Goal: Information Seeking & Learning: Learn about a topic

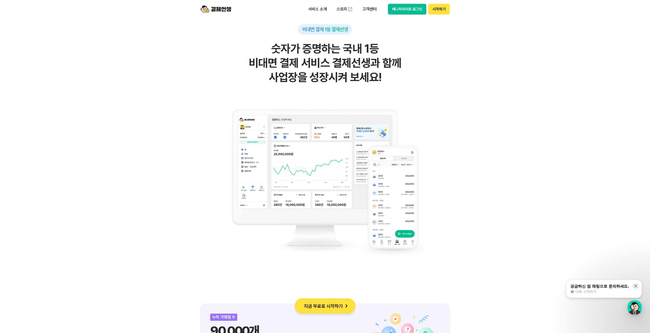
scroll to position [357, 0]
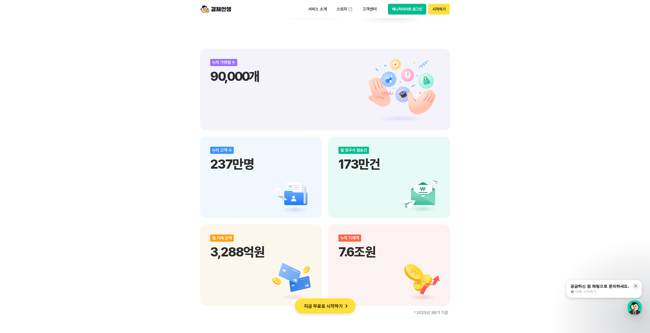
click at [491, 208] on div "비대면 결제 1등 결제선생 숫자가 증명하는 국내 1등 비대면 결제 서비스 결제선생과 함께 사업장을 성장시켜 보세요! 누적 가맹점 수 90,00…" at bounding box center [325, 176] width 650 height 900
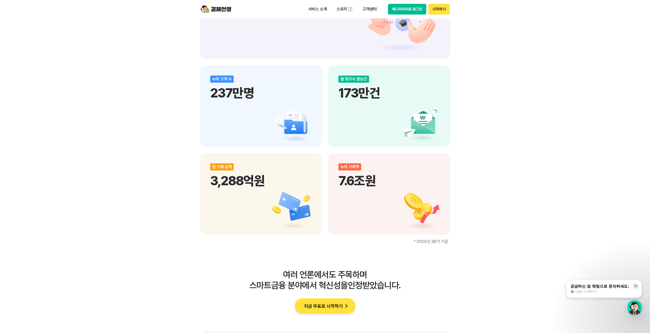
scroll to position [638, 0]
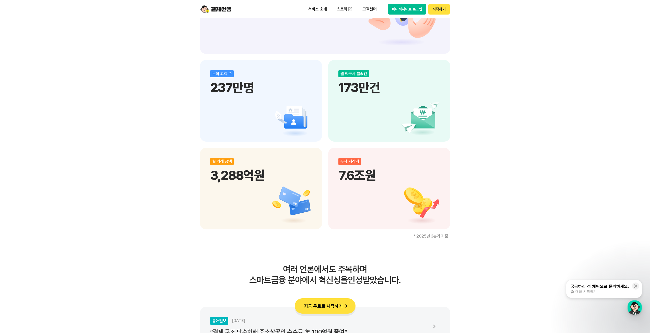
click at [491, 208] on div "비대면 결제 1등 결제선생 숫자가 증명하는 국내 1등 비대면 결제 서비스 결제선생과 함께 사업장을 성장시켜 보세요! 누적 가맹점 수 90,00…" at bounding box center [325, 99] width 650 height 900
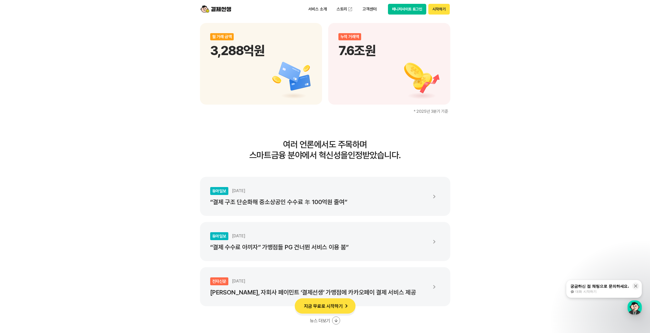
scroll to position [766, 0]
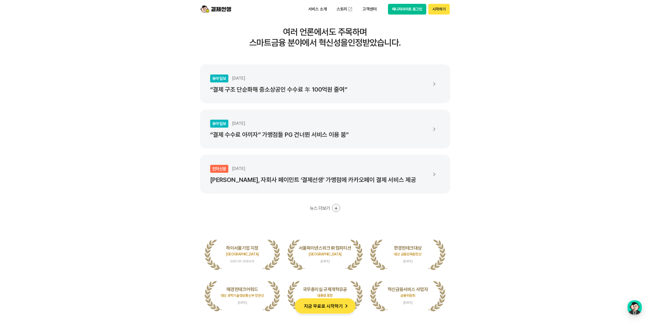
scroll to position [894, 0]
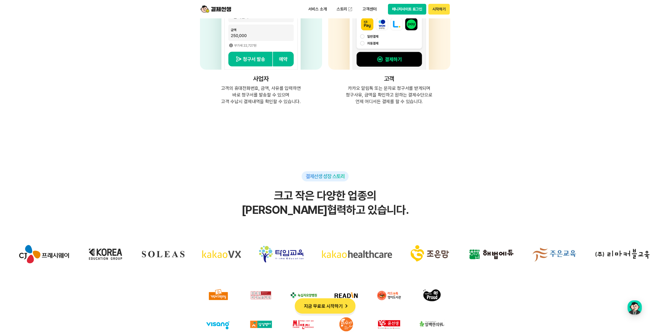
scroll to position [1557, 0]
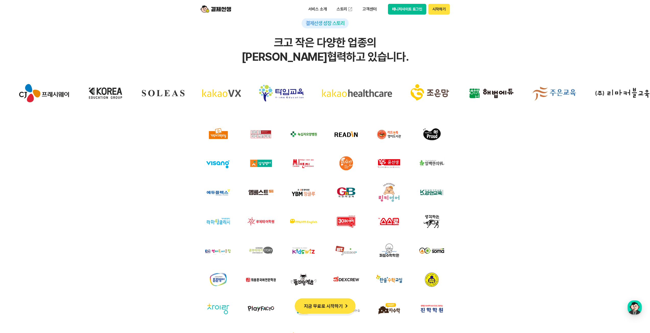
click at [538, 182] on div at bounding box center [324, 215] width 629 height 270
click at [488, 154] on div at bounding box center [324, 215] width 629 height 270
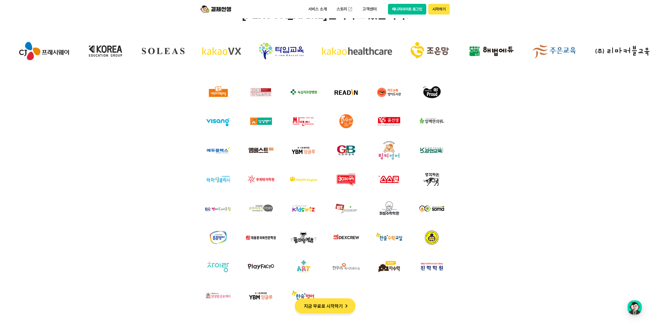
scroll to position [1608, 0]
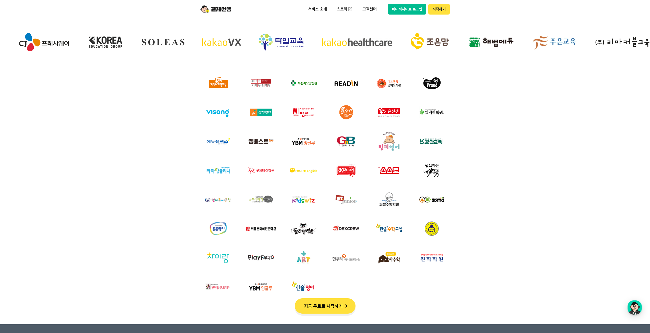
click at [146, 127] on div at bounding box center [324, 164] width 629 height 270
click at [506, 198] on div at bounding box center [324, 164] width 629 height 270
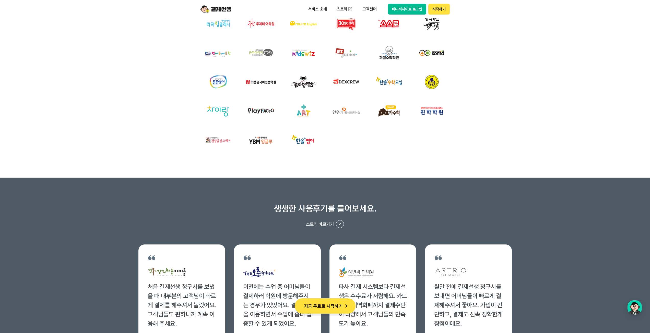
scroll to position [1787, 0]
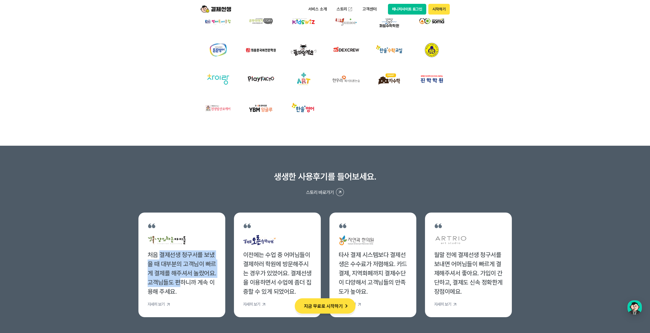
drag, startPoint x: 178, startPoint y: 285, endPoint x: 157, endPoint y: 248, distance: 42.7
click at [156, 248] on li "처음 결제선생 청구서를 보냈을 때 대부분의 고객님이 빠르게 결제를 해주셔서 놀랐어요. 고객님들도 편하니까 계속 이용해 주세요. 자세히 보기" at bounding box center [181, 265] width 87 height 105
click at [184, 257] on div "처음 결제선생 청구서를 보냈을 때 대부분의 고객님이 빠르게 결제를 해주셔서 놀랐어요. 고객님들도 편하니까 계속 이용해 주세요." at bounding box center [182, 273] width 68 height 46
drag, startPoint x: 197, startPoint y: 294, endPoint x: 151, endPoint y: 253, distance: 62.2
click at [148, 255] on div "처음 결제선생 청구서를 보냈을 때 대부분의 고객님이 빠르게 결제를 해주셔서 놀랐어요. 고객님들도 편하니까 계속 이용해 주세요." at bounding box center [182, 273] width 68 height 46
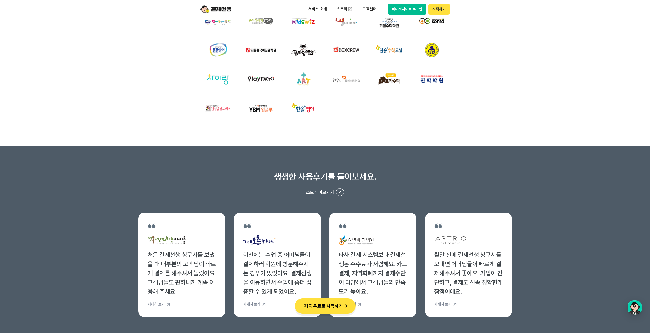
click at [400, 294] on div "타사 결제 시스템보다 결제선생은 수수료가 저렴해요. 카드결제, 지역화폐까지 결제수단이 다양해서 고객님들의 만족도가 높아요." at bounding box center [373, 273] width 68 height 46
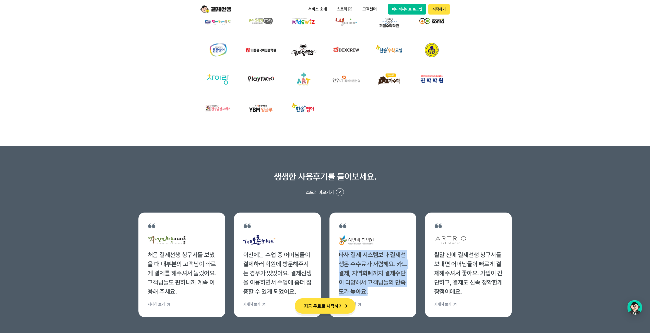
drag, startPoint x: 363, startPoint y: 268, endPoint x: 333, endPoint y: 249, distance: 35.3
click at [333, 249] on li "타사 결제 시스템보다 결제선생은 수수료가 저렴해요. 카드결제, 지역화폐까지 결제수단이 다양해서 고객님들의 만족도가 높아요. 자세히 보기" at bounding box center [372, 265] width 87 height 105
click at [387, 270] on div "타사 결제 시스템보다 결제선생은 수수료가 저렴해요. 카드결제, 지역화폐까지 결제수단이 다양해서 고객님들의 만족도가 높아요." at bounding box center [373, 273] width 68 height 46
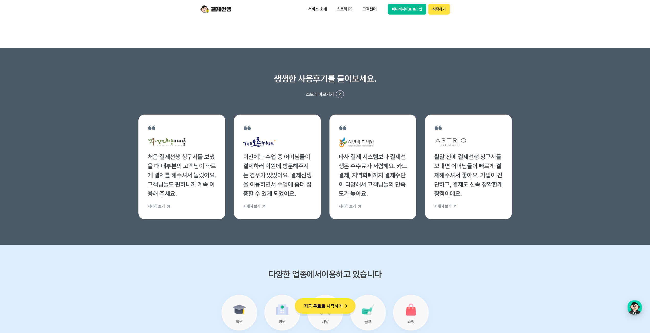
scroll to position [1889, 0]
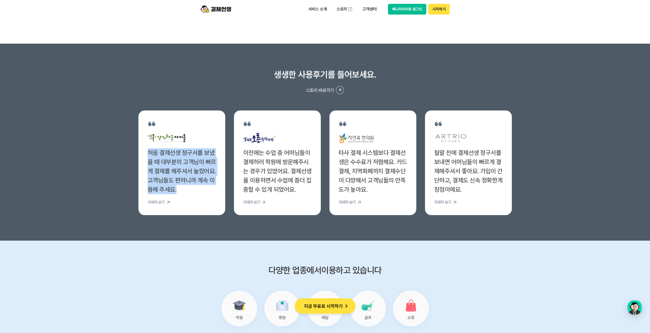
drag, startPoint x: 178, startPoint y: 190, endPoint x: 126, endPoint y: 159, distance: 60.7
click at [115, 146] on section "생생한 사용후기를 들어보세요. 스토리 바로가기 처음 결제선생 청구서를 보냈을 때 대부분의 고객님이 빠르게 결제를 해주셔서 놀랐어요. 고객님들도…" at bounding box center [325, 142] width 650 height 197
click at [146, 167] on li "처음 결제선생 청구서를 보냈을 때 대부분의 고객님이 빠르게 결제를 해주셔서 놀랐어요. 고객님들도 편하니까 계속 이용해 주세요. 자세히 보기" at bounding box center [181, 163] width 87 height 105
click at [182, 181] on div "처음 결제선생 청구서를 보냈을 때 대부분의 고객님이 빠르게 결제를 해주셔서 놀랐어요. 고객님들도 편하니까 계속 이용해 주세요." at bounding box center [182, 171] width 68 height 46
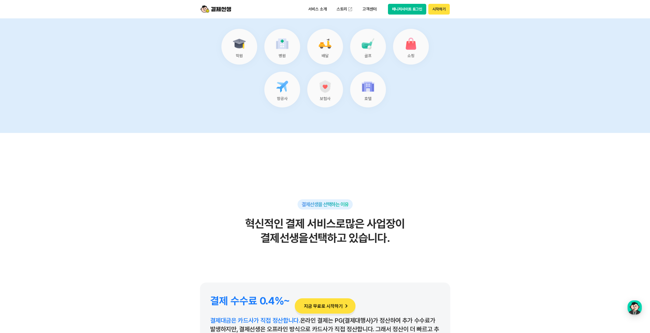
scroll to position [2170, 0]
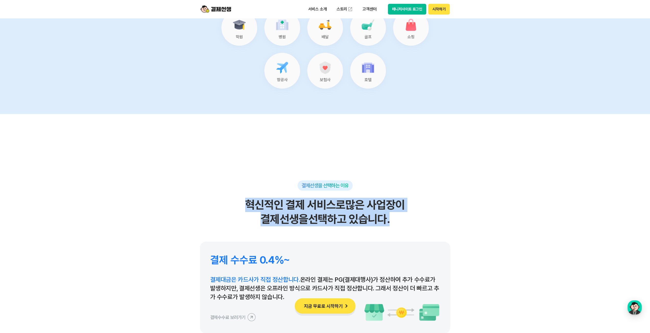
drag, startPoint x: 238, startPoint y: 200, endPoint x: 425, endPoint y: 221, distance: 187.6
click at [425, 221] on h2 "혁신적인 결제 서비스로 많은 사업장이 결제선생을 선택하고 있습니다." at bounding box center [325, 212] width 250 height 29
click at [426, 219] on h2 "혁신적인 결제 서비스로 많은 사업장이 결제선생을 선택하고 있습니다." at bounding box center [325, 212] width 250 height 29
drag, startPoint x: 419, startPoint y: 221, endPoint x: 241, endPoint y: 205, distance: 179.1
click at [241, 205] on h2 "혁신적인 결제 서비스로 많은 사업장이 결제선생을 선택하고 있습니다." at bounding box center [325, 212] width 250 height 29
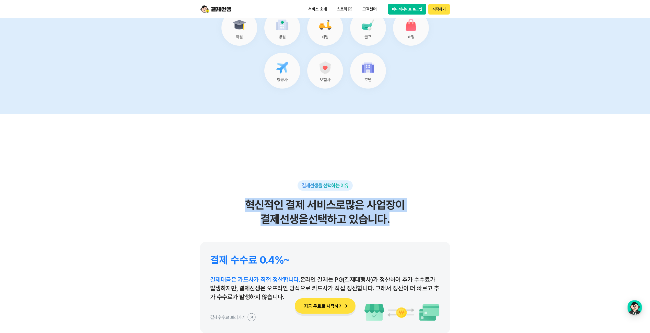
click at [428, 214] on h2 "혁신적인 결제 서비스로 많은 사업장이 결제선생을 선택하고 있습니다." at bounding box center [325, 212] width 250 height 29
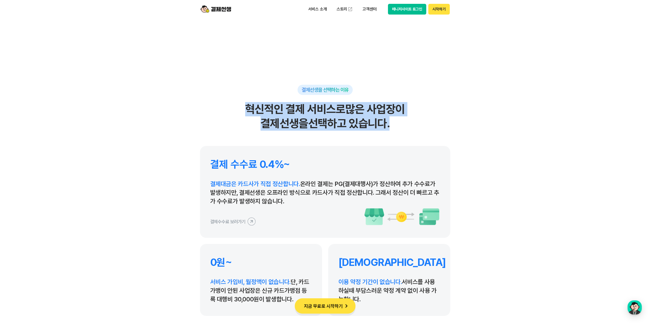
scroll to position [2272, 0]
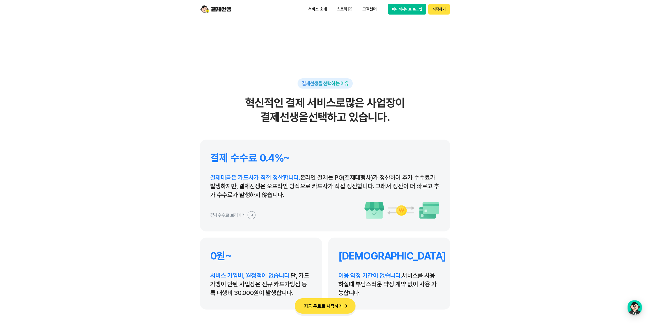
click at [495, 188] on section "결제선생을 선택하는 이유 혁신적인 결제 서비스로 많은 사업장이 결제선생을 선택하고 있습니다. 결제 수수료 0.4%~ 결제대금은 카드사가 직접 …" at bounding box center [325, 176] width 650 height 328
click at [496, 185] on section "결제선생을 선택하는 이유 혁신적인 결제 서비스로 많은 사업장이 결제선생을 선택하고 있습니다. 결제 수수료 0.4%~ 결제대금은 카드사가 직접 …" at bounding box center [325, 176] width 650 height 328
click at [496, 183] on section "결제선생을 선택하는 이유 혁신적인 결제 서비스로 많은 사업장이 결제선생을 선택하고 있습니다. 결제 수수료 0.4%~ 결제대금은 카드사가 직접 …" at bounding box center [325, 176] width 650 height 328
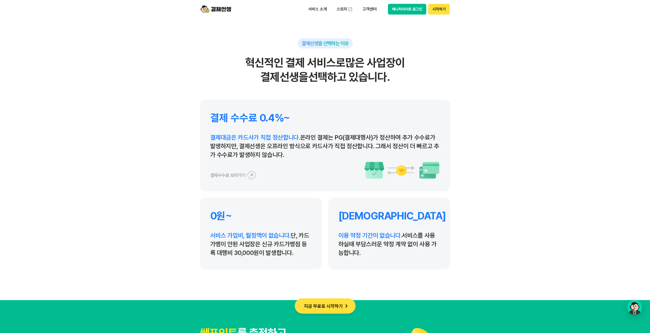
scroll to position [2323, 0]
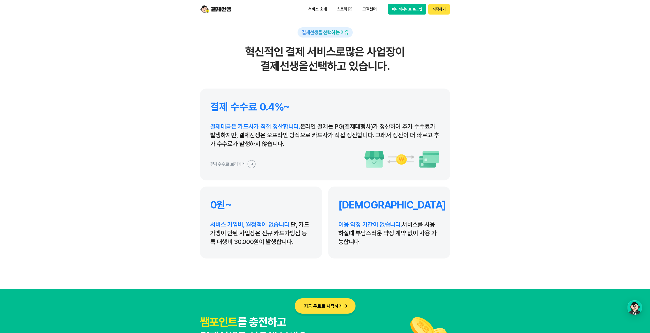
click at [490, 213] on section "결제선생을 선택하는 이유 혁신적인 결제 서비스로 많은 사업장이 결제선생을 선택하고 있습니다. 결제 수수료 0.4%~ 결제대금은 카드사가 직접 …" at bounding box center [325, 125] width 650 height 328
click at [476, 208] on section "결제선생을 선택하는 이유 혁신적인 결제 서비스로 많은 사업장이 결제선생을 선택하고 있습니다. 결제 수수료 0.4%~ 결제대금은 카드사가 직접 …" at bounding box center [325, 125] width 650 height 328
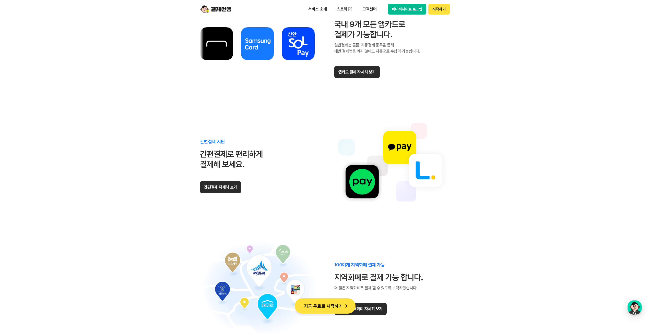
scroll to position [3038, 0]
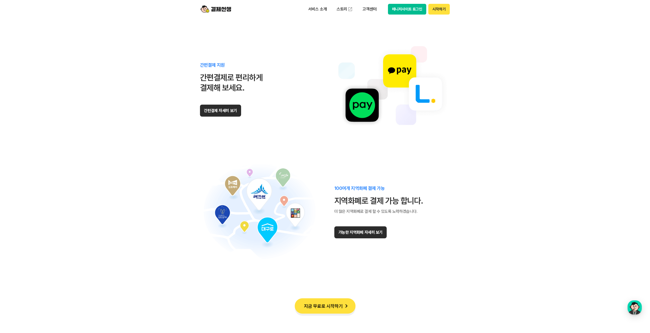
click at [483, 234] on section "다양한 결제수단 지원 다양한 결제수단으로 편리하게 결제가능 합니다. 모든 앱카드 결제 가능 국내 9개 모든 앱카드로 결제가 가능합니다. 일반결…" at bounding box center [325, 59] width 650 height 535
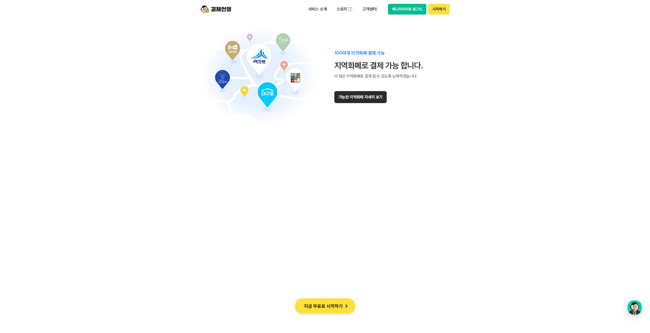
scroll to position [3242, 0]
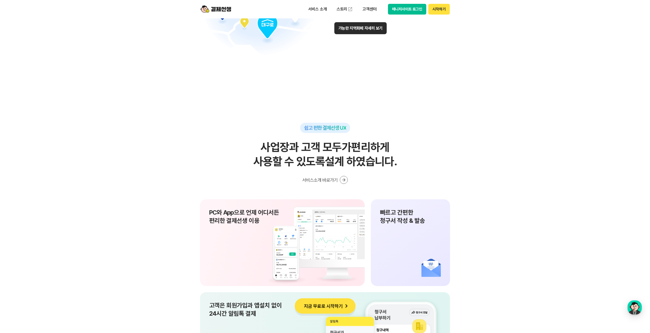
drag, startPoint x: 156, startPoint y: 223, endPoint x: 206, endPoint y: 236, distance: 51.7
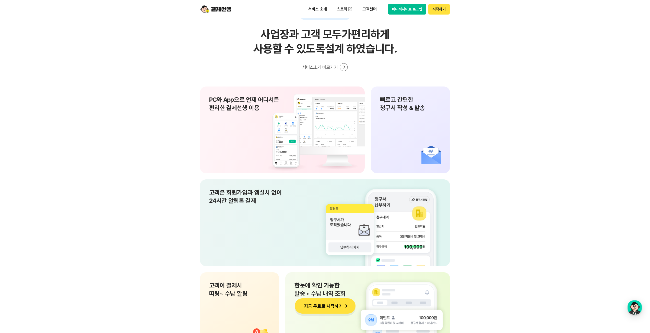
scroll to position [3370, 0]
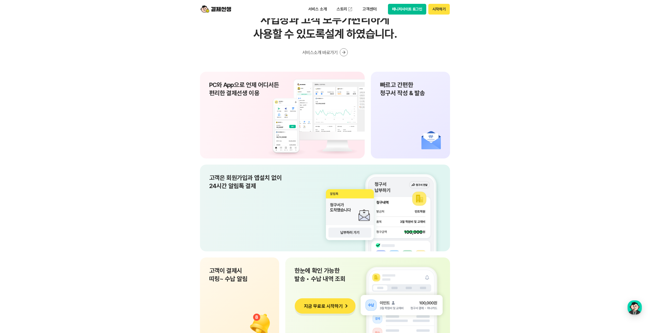
click at [173, 207] on section "쉽고 편한 결제선생 UX 사업장과 고객 모두가 편리하게 사용할 수 있도록 설계 하였습니다. 서비스소개 바로가기 PC와 App으로 언제 어디서든…" at bounding box center [325, 249] width 650 height 509
click at [480, 204] on section "쉽고 편한 결제선생 UX 사업장과 고객 모두가 편리하게 사용할 수 있도록 설계 하였습니다. 서비스소개 바로가기 PC와 App으로 언제 어디서든…" at bounding box center [325, 249] width 650 height 509
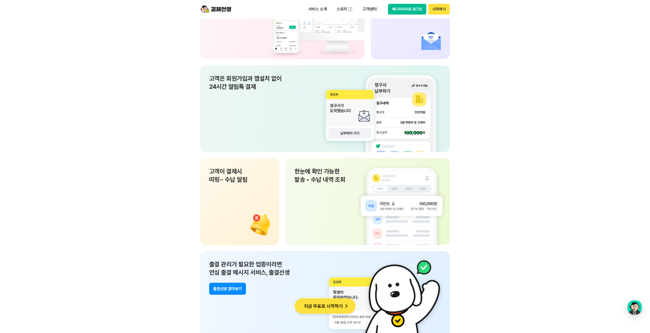
scroll to position [3472, 0]
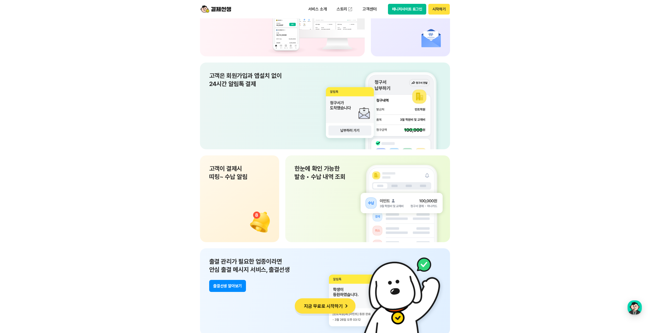
click at [132, 188] on section "쉽고 편한 결제선생 UX 사업장과 고객 모두가 편리하게 사용할 수 있도록 설계 하였습니다. 서비스소개 바로가기 PC와 App으로 언제 어디서든…" at bounding box center [325, 147] width 650 height 509
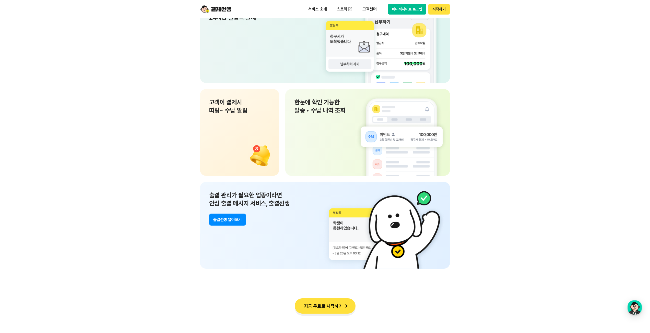
scroll to position [3574, 0]
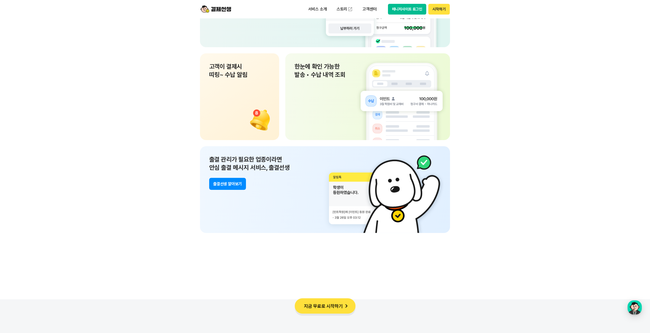
click at [130, 210] on section "쉽고 편한 결제선생 UX 사업장과 고객 모두가 편리하게 사용할 수 있도록 설계 하였습니다. 서비스소개 바로가기 PC와 App으로 언제 어디서든…" at bounding box center [325, 45] width 650 height 509
drag, startPoint x: 253, startPoint y: 259, endPoint x: 238, endPoint y: 238, distance: 25.8
click at [253, 258] on section "쉽고 편한 결제선생 UX 사업장과 고객 모두가 편리하게 사용할 수 있도록 설계 하였습니다. 서비스소개 바로가기 PC와 App으로 언제 어디서든…" at bounding box center [325, 45] width 650 height 509
click at [226, 183] on button "츨결선생 알아보기" at bounding box center [227, 184] width 37 height 12
click at [323, 304] on button "지금 무료로 시작하기" at bounding box center [325, 305] width 61 height 15
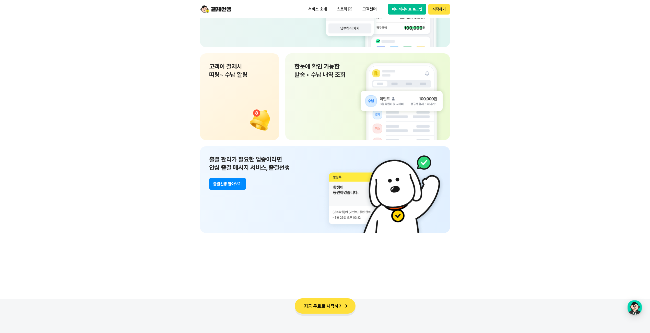
click at [159, 141] on section "쉽고 편한 결제선생 UX 사업장과 고객 모두가 편리하게 사용할 수 있도록 설계 하였습니다. 서비스소개 바로가기 PC와 App으로 언제 어디서든…" at bounding box center [325, 45] width 650 height 509
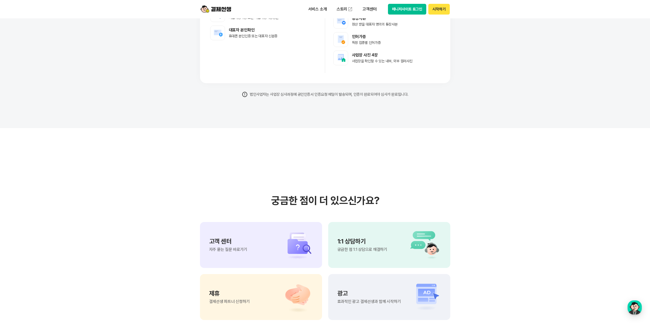
scroll to position [4085, 0]
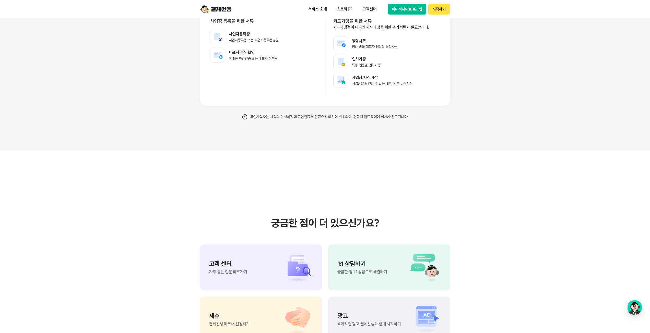
click at [179, 180] on section "궁금한 점이 더 있으신가요? 고객 센터 자주 묻는 질문 바로가기 1:1 상담하기 궁금한 점 1:1 상담으로 해결하기 제휴 결제선생 파트너 신청…" at bounding box center [325, 280] width 650 height 258
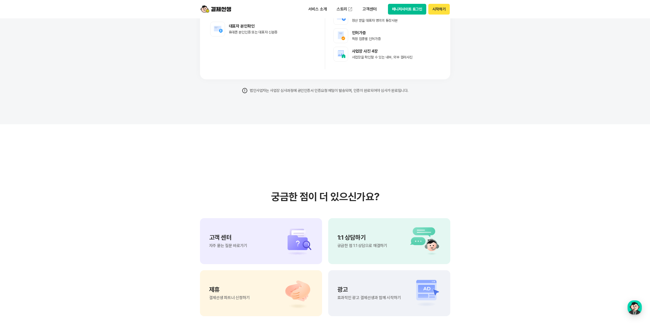
scroll to position [4136, 0]
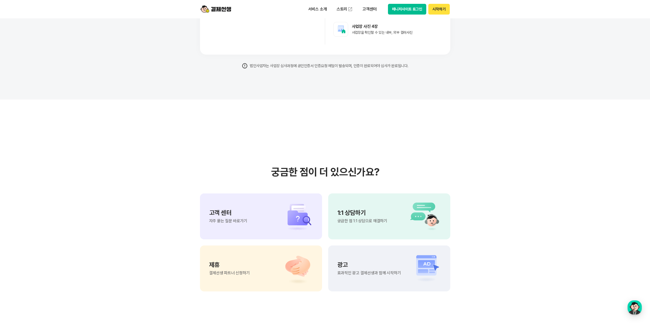
click at [185, 254] on section "궁금한 점이 더 있으신가요? 고객 센터 자주 묻는 질문 바로가기 1:1 상담하기 궁금한 점 1:1 상담으로 해결하기 제휴 결제선생 파트너 신청…" at bounding box center [325, 229] width 650 height 258
click at [248, 262] on div "제휴 결제선생 파트너 신청하기" at bounding box center [261, 269] width 122 height 46
